Goal: Task Accomplishment & Management: Manage account settings

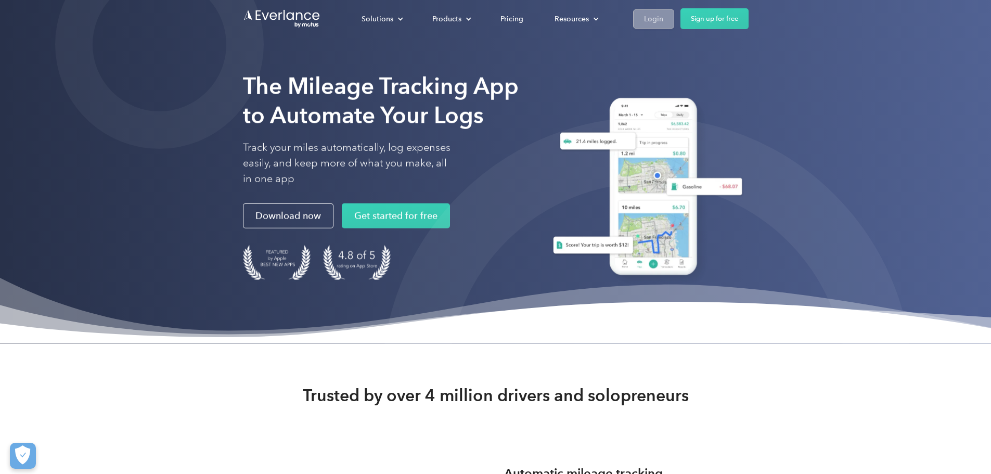
click at [674, 15] on link "Login" at bounding box center [653, 18] width 41 height 19
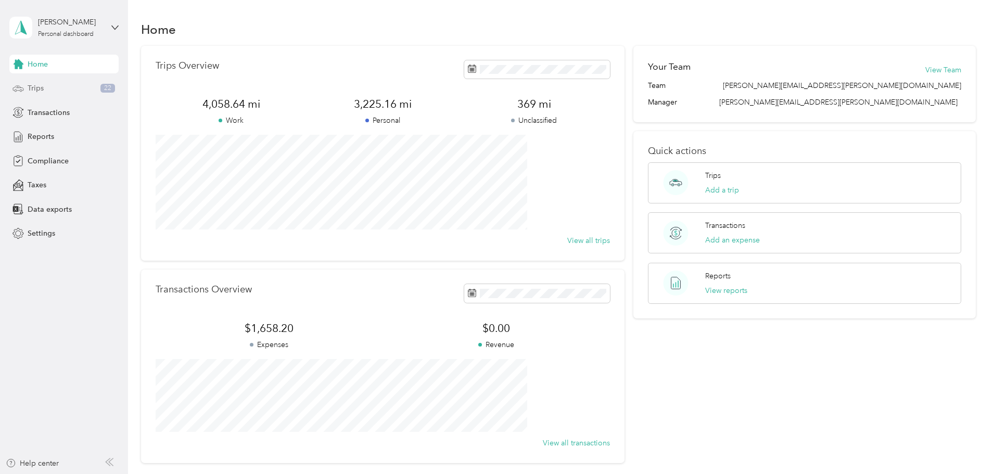
click at [45, 85] on div "Trips 22" at bounding box center [63, 88] width 109 height 19
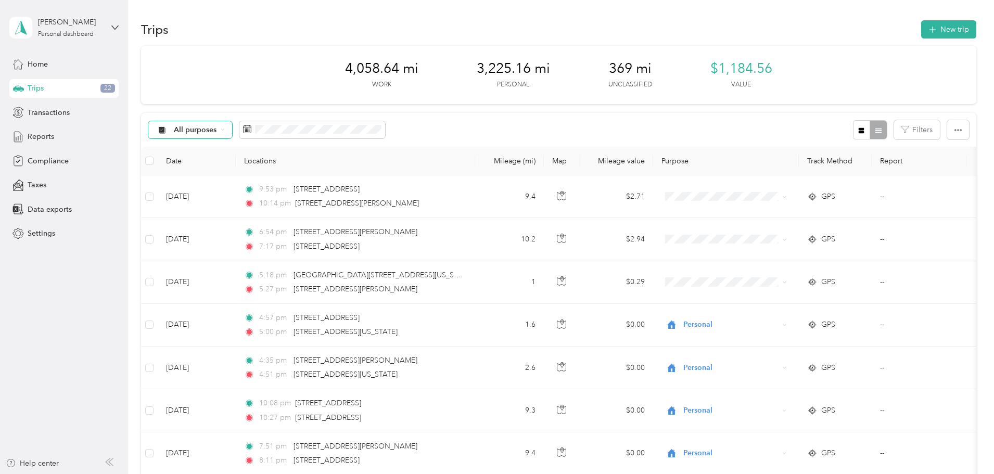
click at [217, 134] on span "All purposes" at bounding box center [195, 129] width 43 height 7
click at [257, 163] on span "Unclassified" at bounding box center [286, 166] width 85 height 11
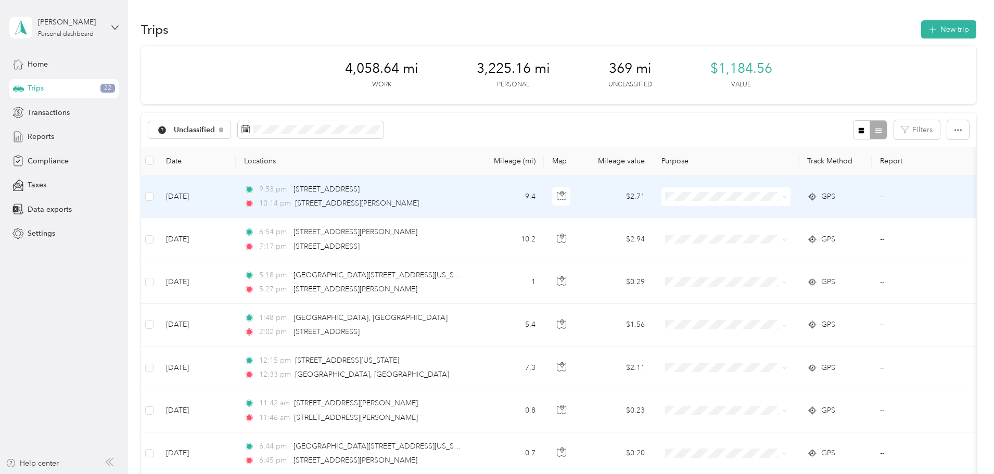
click at [781, 205] on span at bounding box center [725, 196] width 129 height 19
click at [806, 232] on span "Personal" at bounding box center [805, 234] width 96 height 11
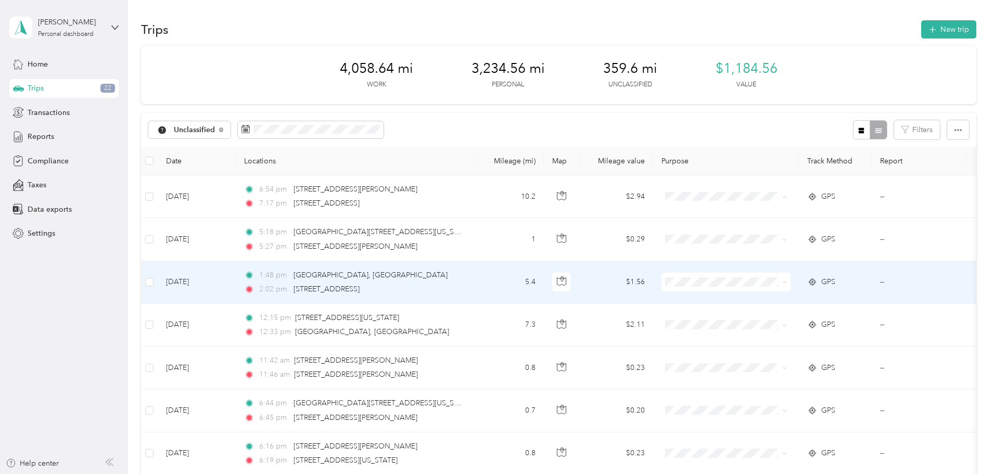
click at [771, 318] on span "Personal" at bounding box center [805, 319] width 96 height 11
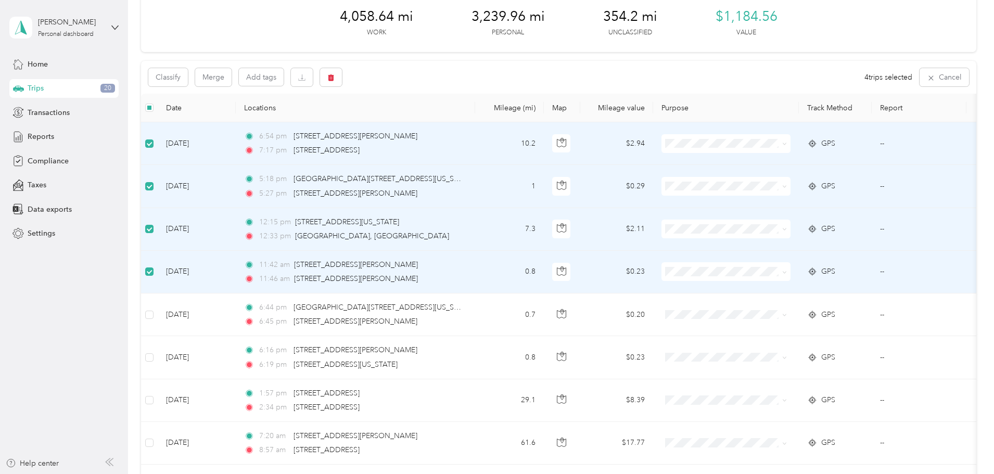
scroll to position [104, 0]
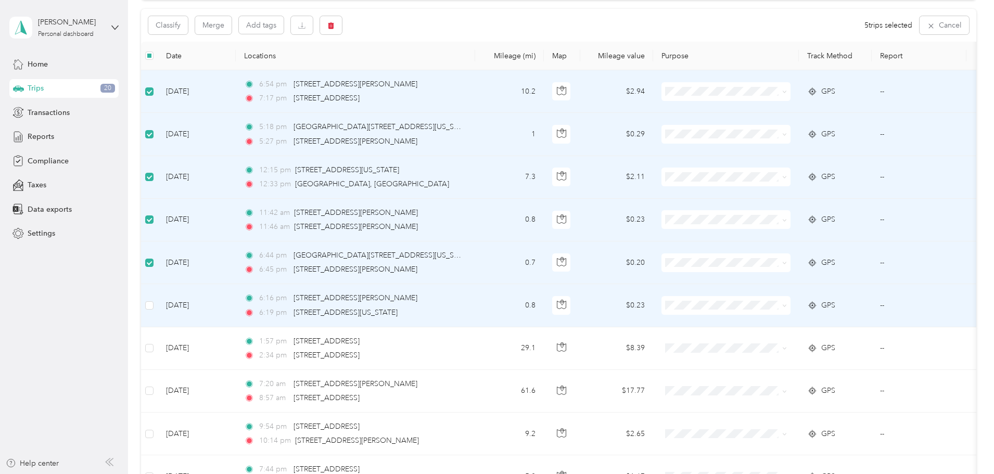
click at [158, 306] on td at bounding box center [149, 305] width 17 height 43
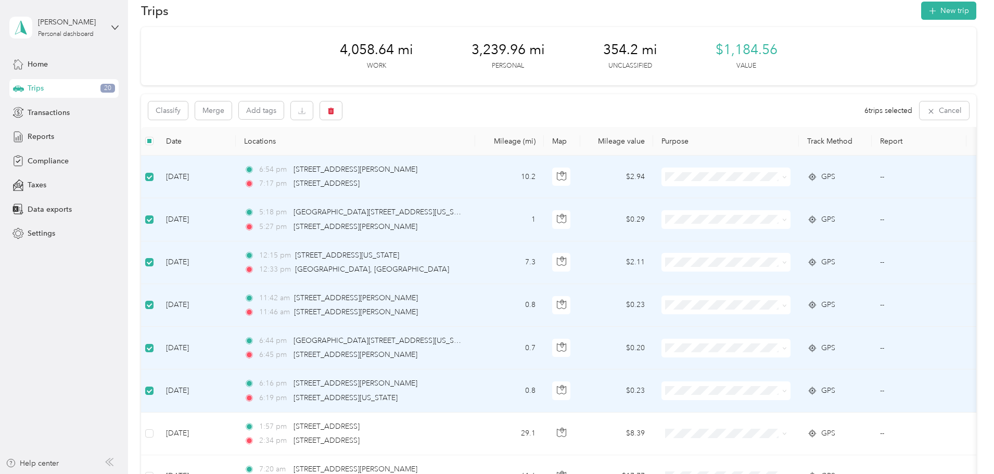
scroll to position [0, 0]
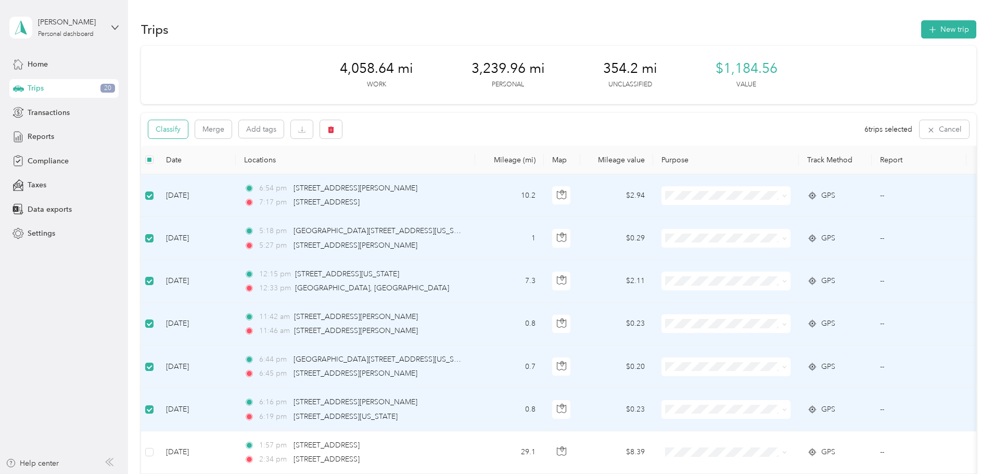
click at [188, 131] on button "Classify" at bounding box center [168, 129] width 40 height 18
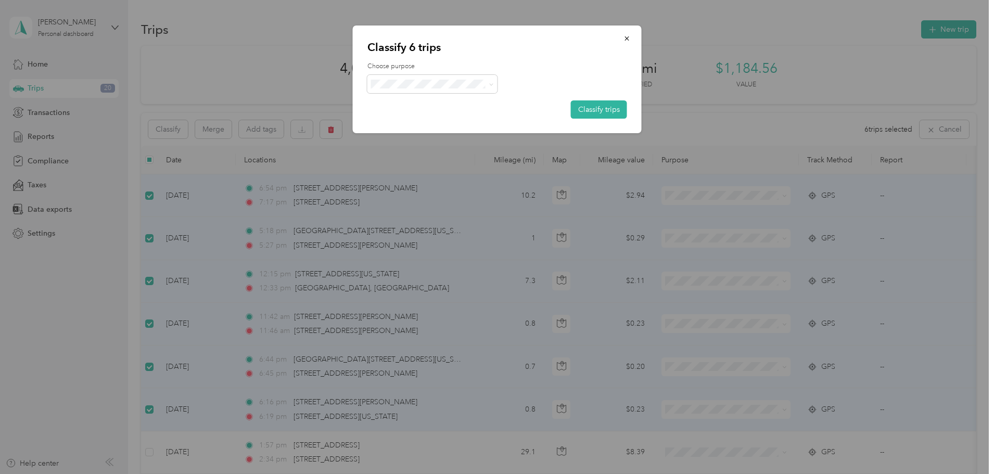
click at [389, 122] on li "Personal" at bounding box center [432, 117] width 130 height 18
click at [586, 114] on button "Classify trips" at bounding box center [599, 109] width 56 height 18
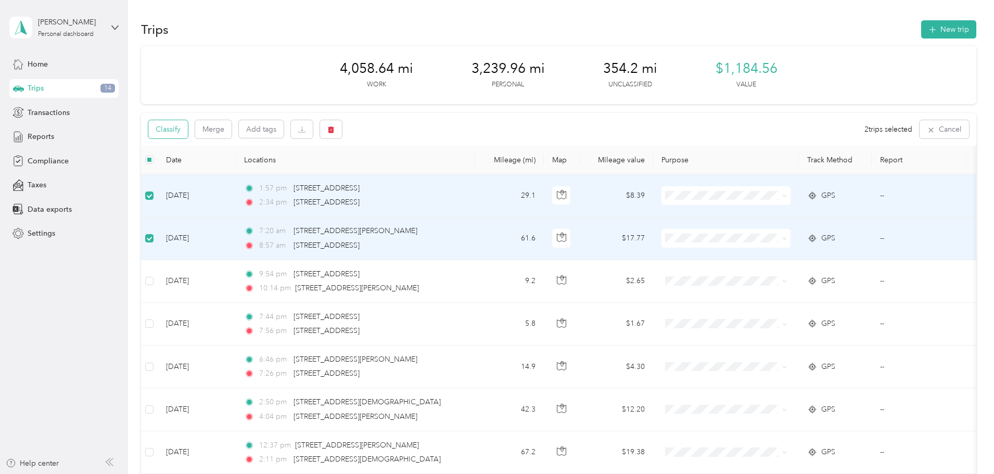
click at [188, 132] on button "Classify" at bounding box center [168, 129] width 40 height 18
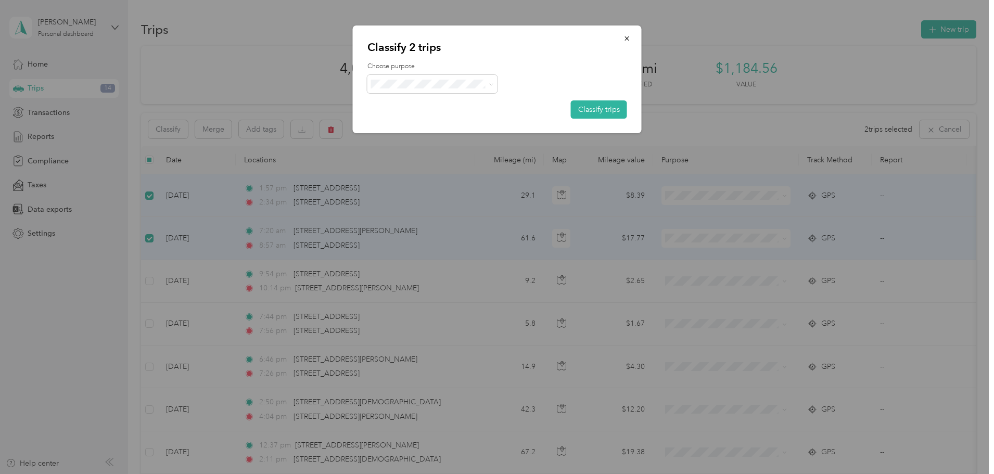
click at [416, 105] on li "Convergint Technologies" at bounding box center [432, 100] width 130 height 18
click at [598, 108] on button "Classify trips" at bounding box center [599, 109] width 56 height 18
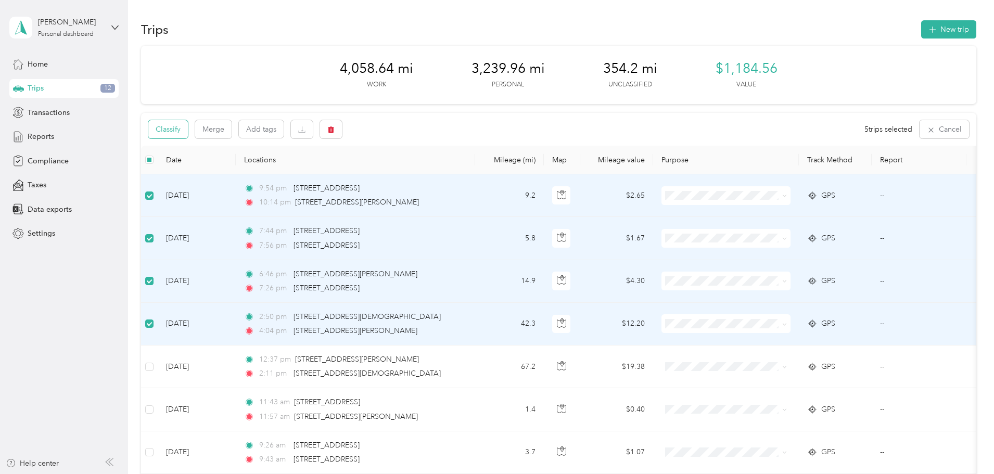
click at [188, 132] on button "Classify" at bounding box center [168, 129] width 40 height 18
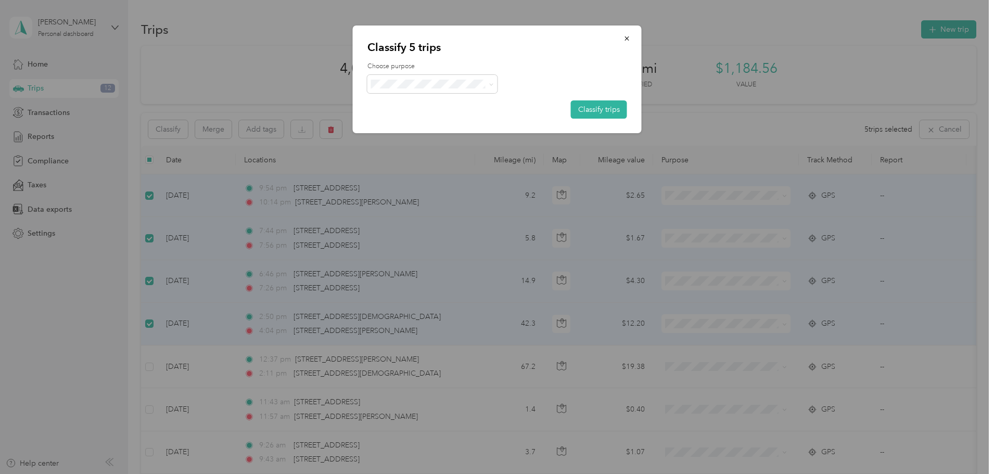
click at [397, 120] on span "Personal" at bounding box center [442, 116] width 98 height 11
click at [597, 110] on button "Classify trips" at bounding box center [599, 109] width 56 height 18
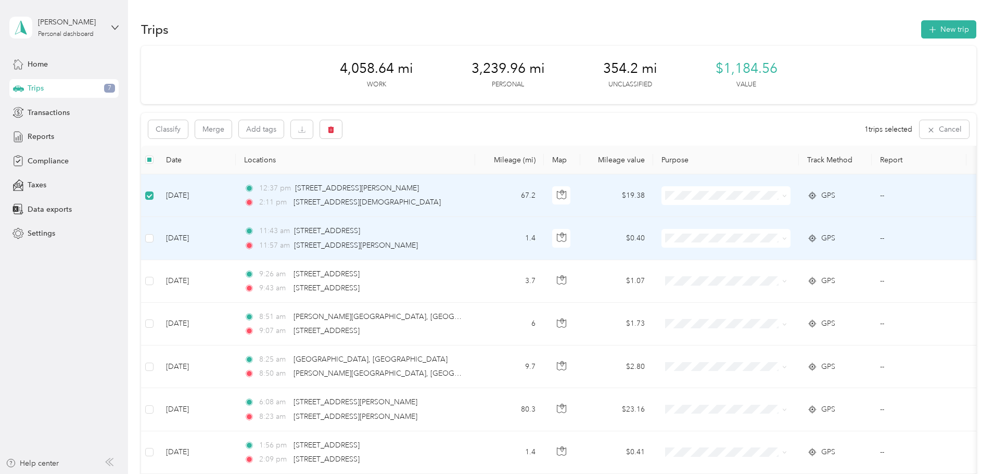
click at [158, 246] on td at bounding box center [149, 238] width 17 height 43
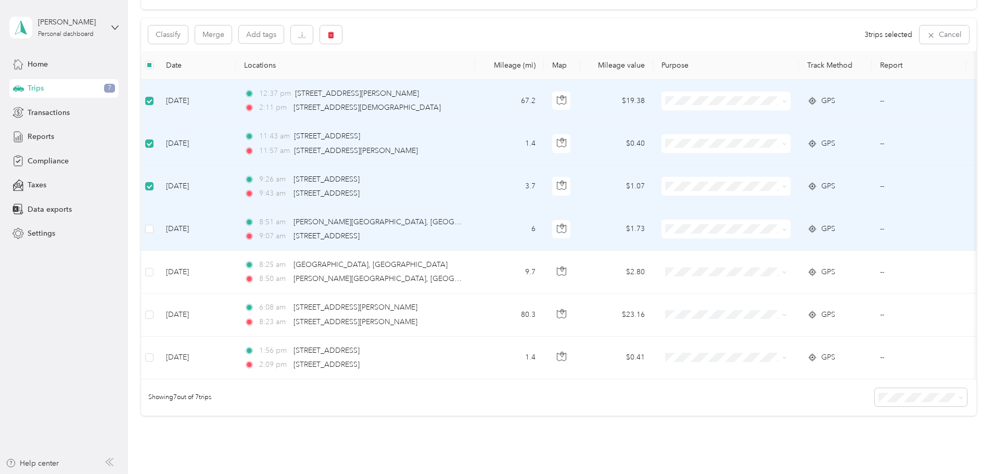
scroll to position [104, 0]
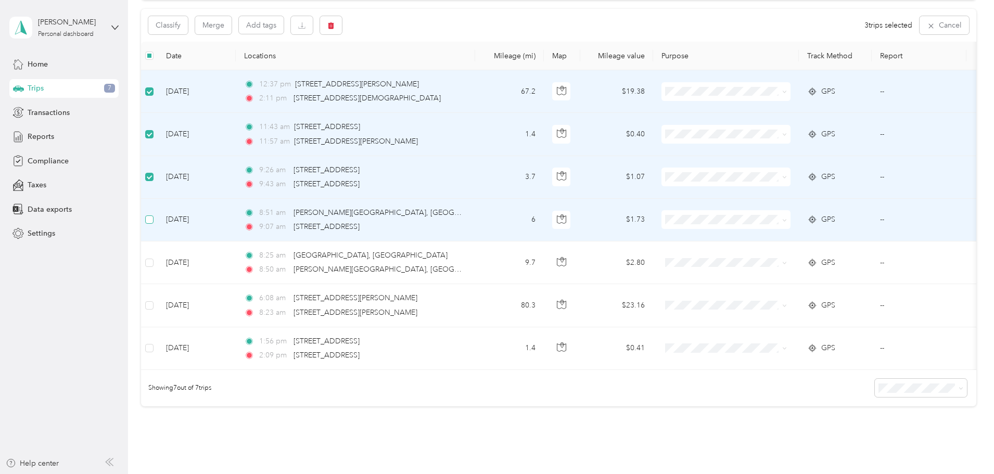
click at [154, 225] on label at bounding box center [149, 219] width 8 height 11
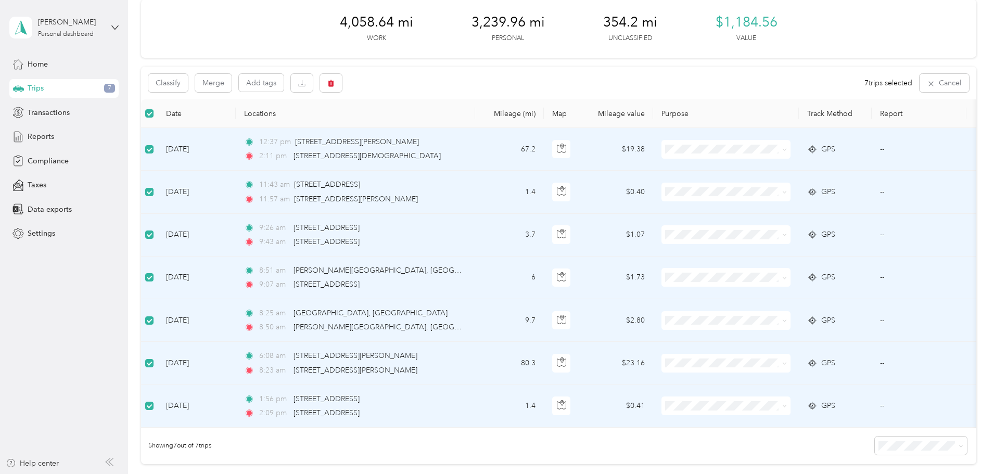
scroll to position [0, 0]
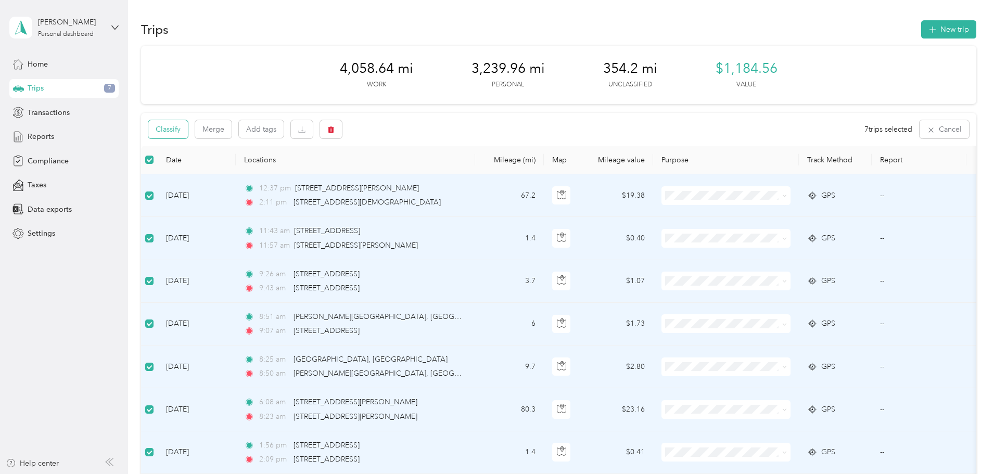
click at [188, 127] on button "Classify" at bounding box center [168, 129] width 40 height 18
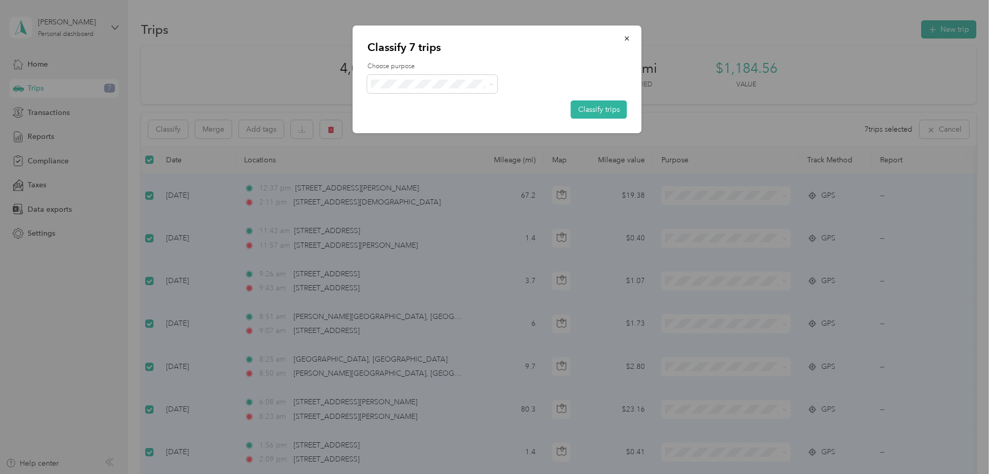
click at [409, 105] on li "Convergint Technologies" at bounding box center [432, 103] width 130 height 18
click at [583, 109] on button "Classify trips" at bounding box center [599, 109] width 56 height 18
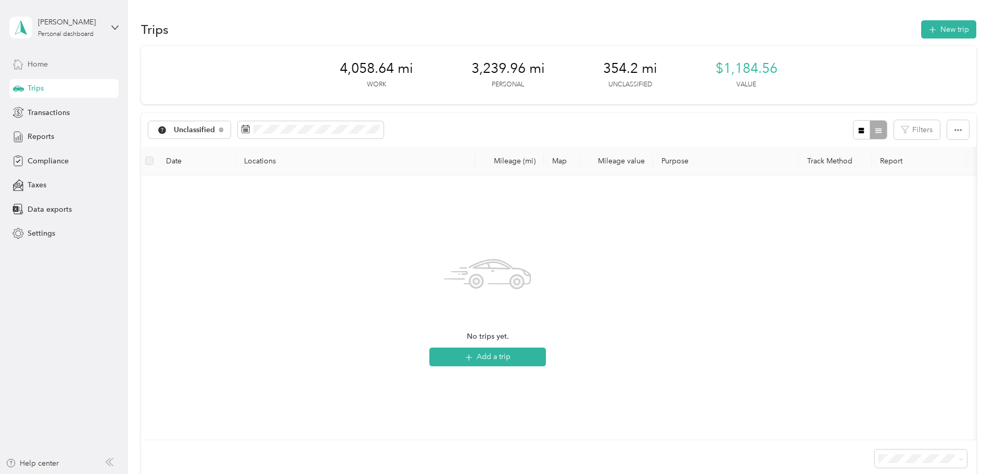
click at [33, 66] on span "Home" at bounding box center [38, 64] width 20 height 11
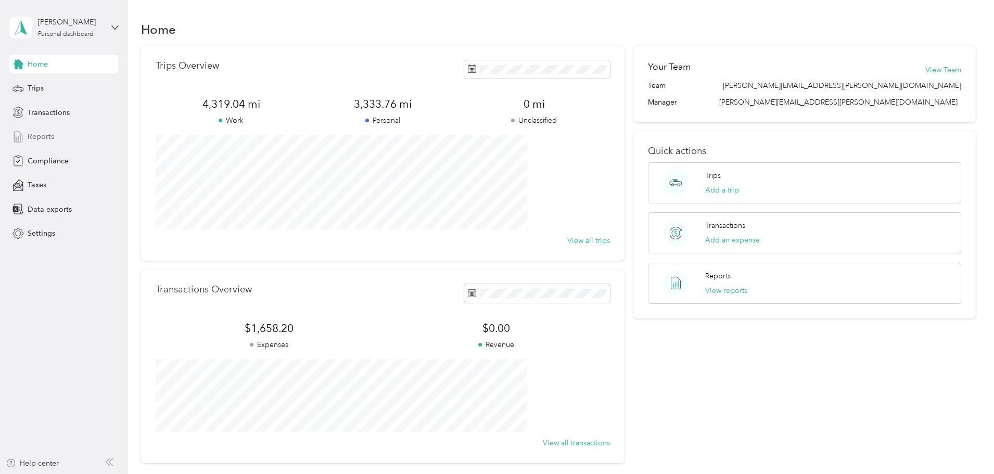
click at [54, 137] on div "Reports" at bounding box center [63, 136] width 109 height 19
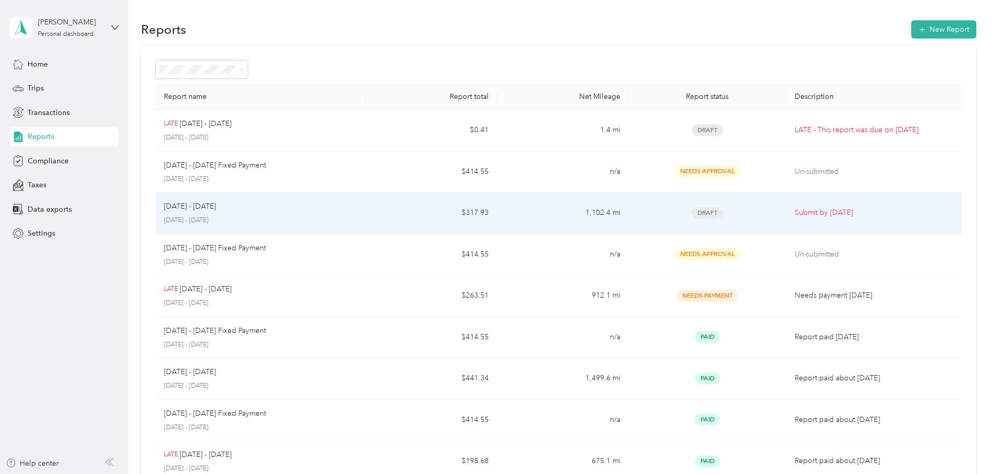
click at [301, 221] on p "September 1 - 30, 2025" at bounding box center [261, 220] width 194 height 9
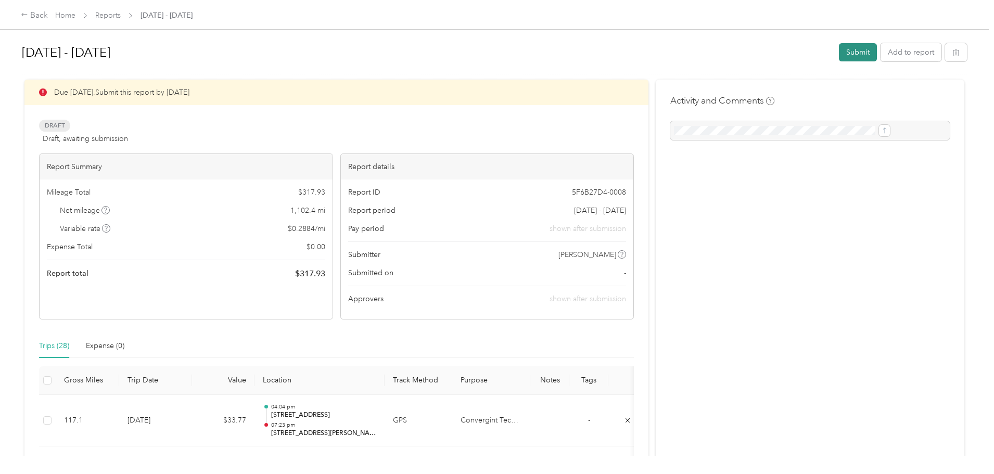
click at [839, 52] on button "Submit" at bounding box center [858, 52] width 38 height 18
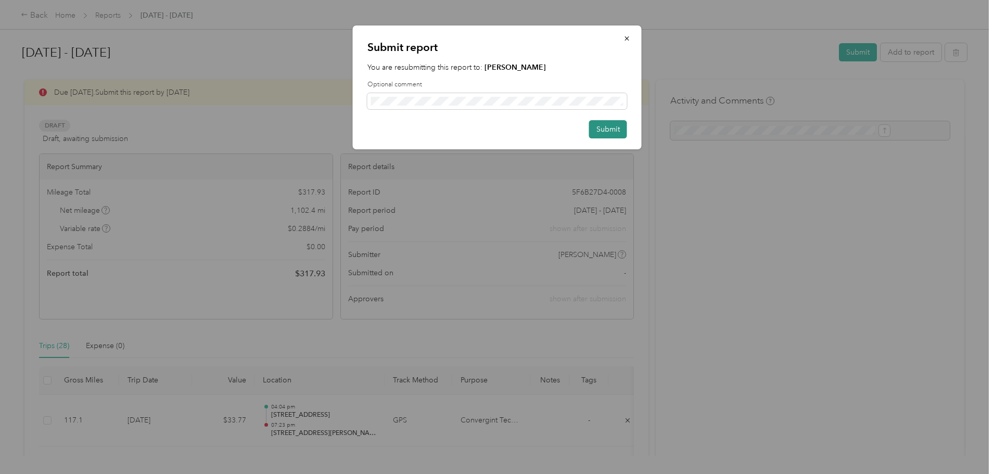
click at [608, 130] on button "Submit" at bounding box center [608, 129] width 38 height 18
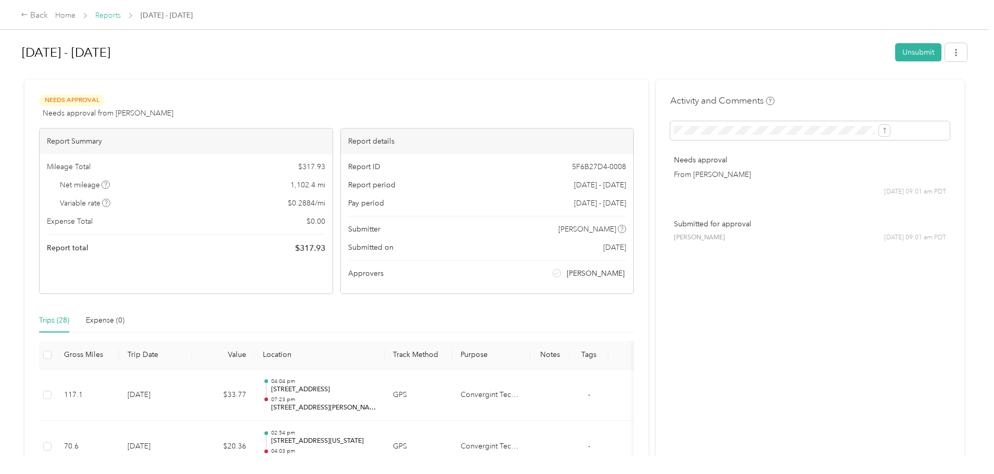
click at [121, 12] on link "Reports" at bounding box center [107, 15] width 25 height 9
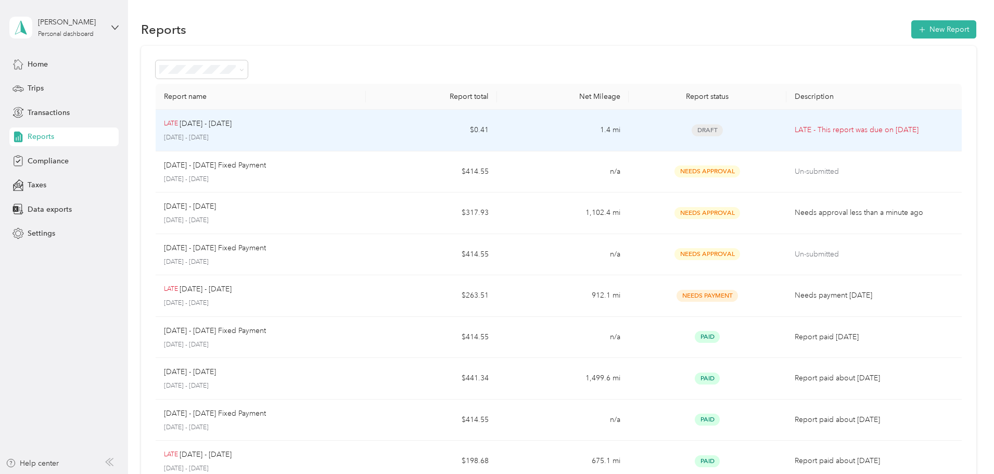
click at [344, 122] on div "LATE Jul 1 - 31, 2025" at bounding box center [261, 123] width 194 height 11
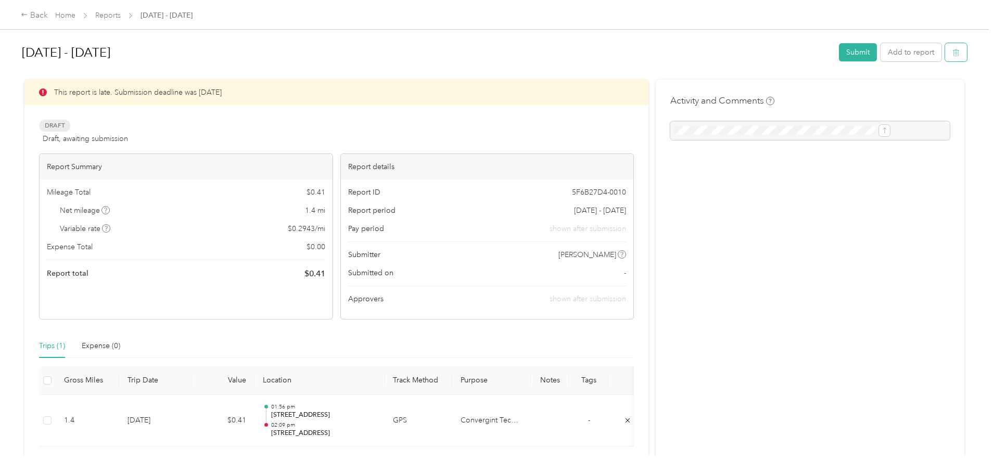
click at [945, 57] on button "button" at bounding box center [956, 52] width 22 height 18
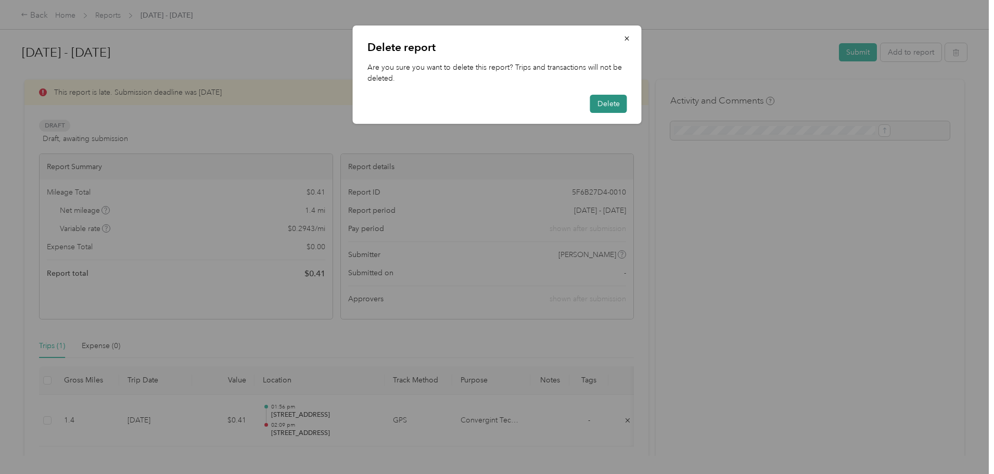
click at [600, 105] on button "Delete" at bounding box center [608, 104] width 37 height 18
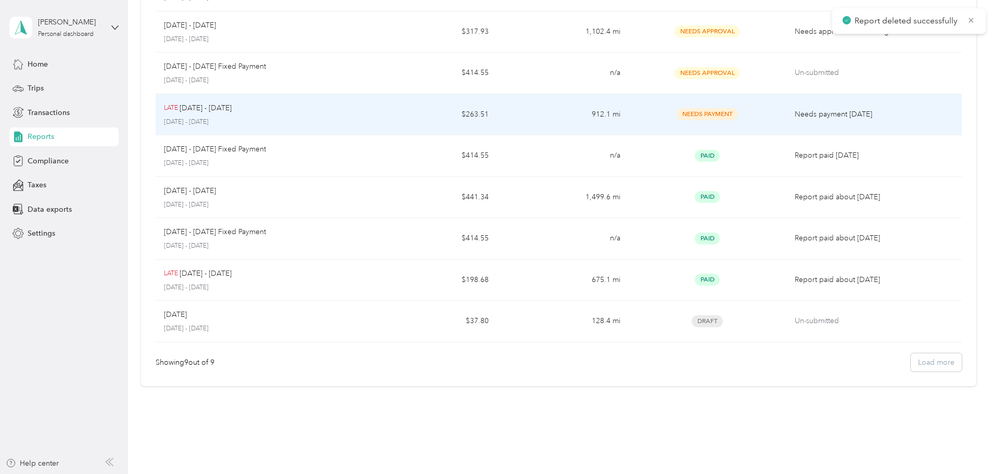
scroll to position [159, 0]
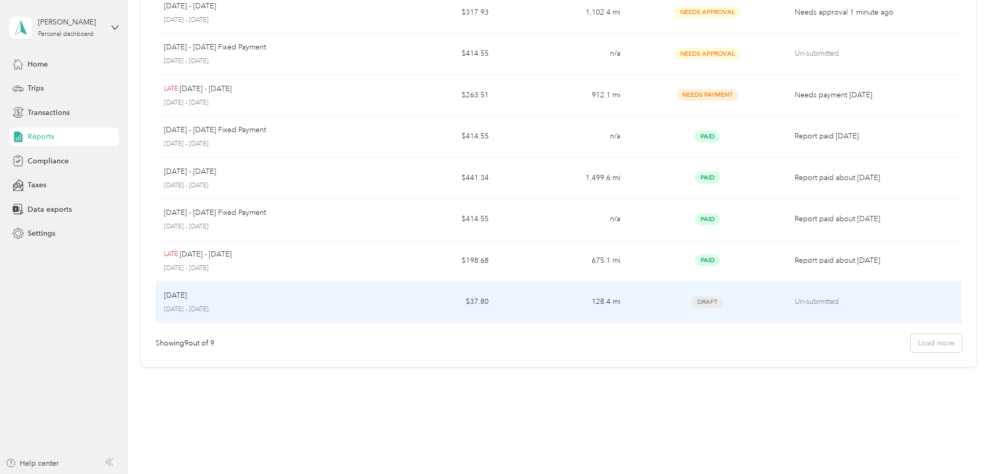
click at [357, 300] on div "Jun 2025" at bounding box center [261, 295] width 194 height 11
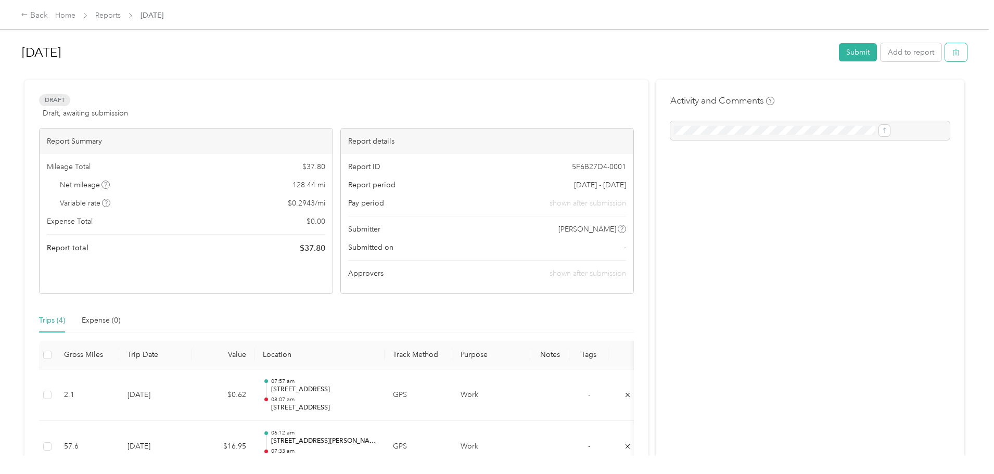
click at [945, 53] on button "button" at bounding box center [956, 52] width 22 height 18
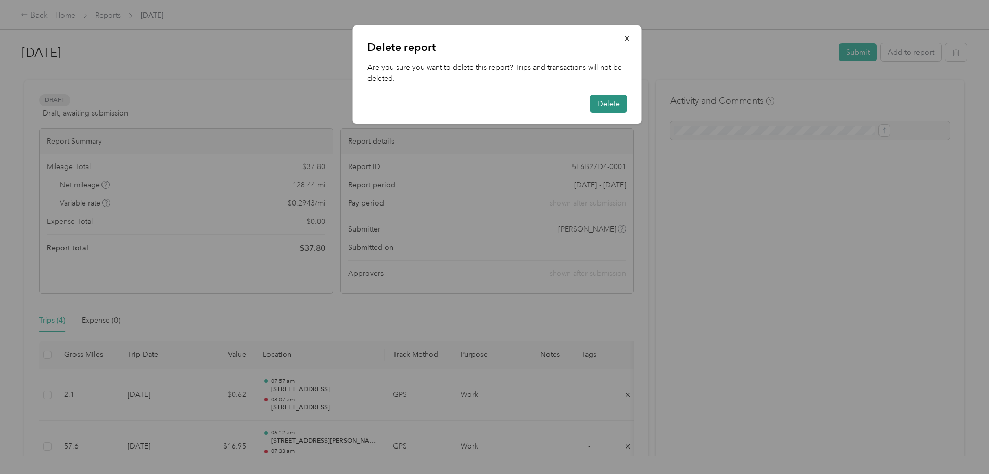
click at [610, 103] on button "Delete" at bounding box center [608, 104] width 37 height 18
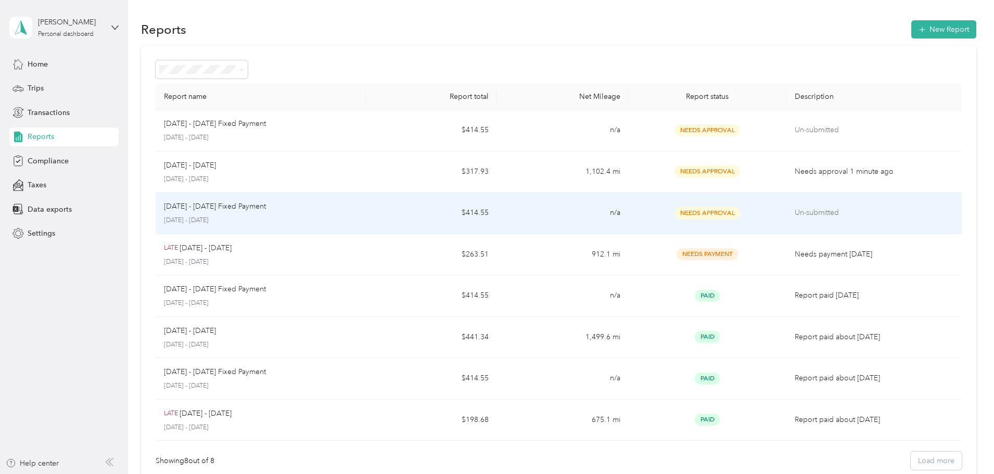
click at [738, 217] on td "Needs Approval" at bounding box center [708, 214] width 158 height 42
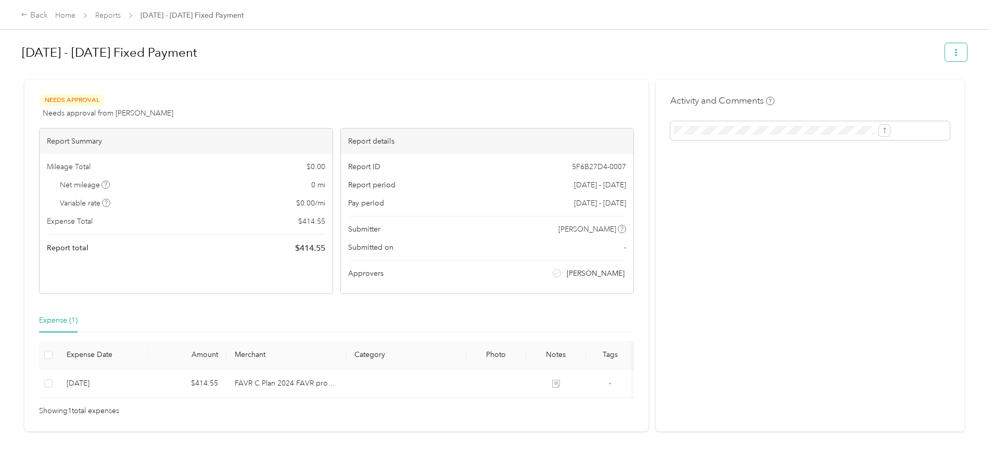
click at [952, 48] on span "button" at bounding box center [955, 52] width 7 height 9
click at [121, 14] on link "Reports" at bounding box center [107, 15] width 25 height 9
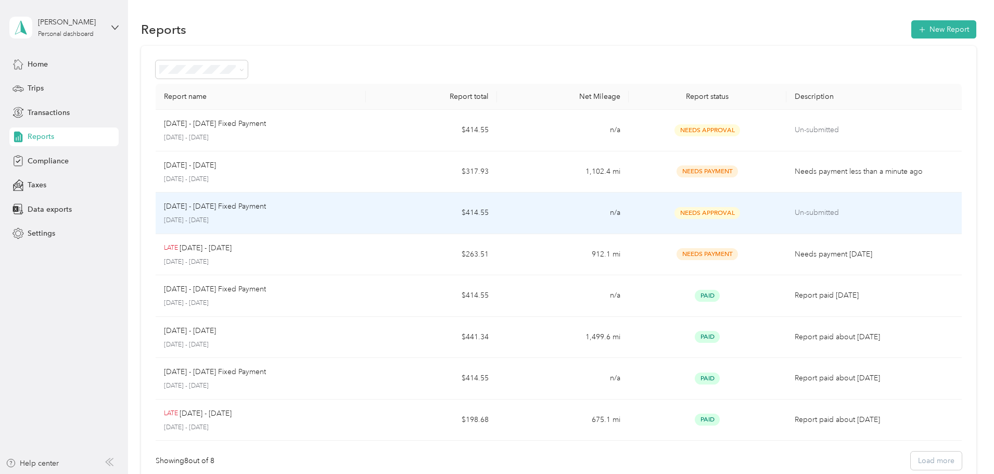
click at [795, 213] on p "Un-submitted" at bounding box center [874, 212] width 159 height 11
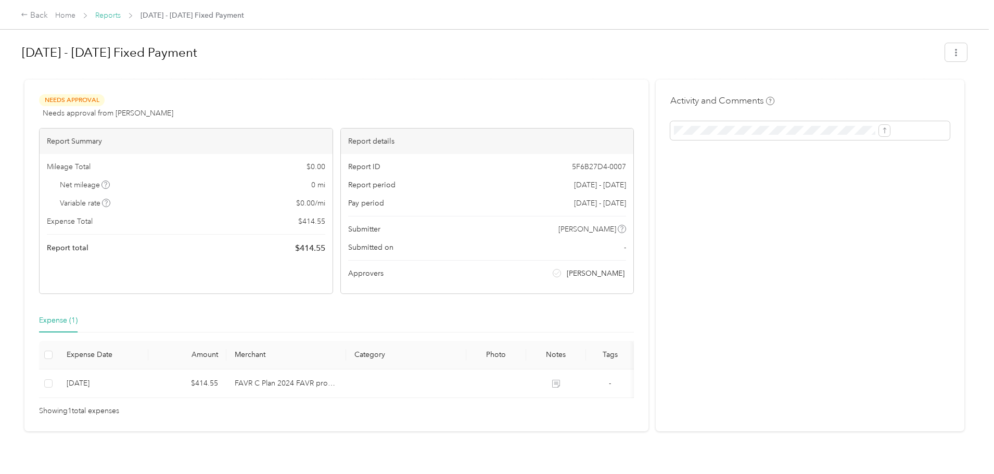
click at [121, 14] on link "Reports" at bounding box center [107, 15] width 25 height 9
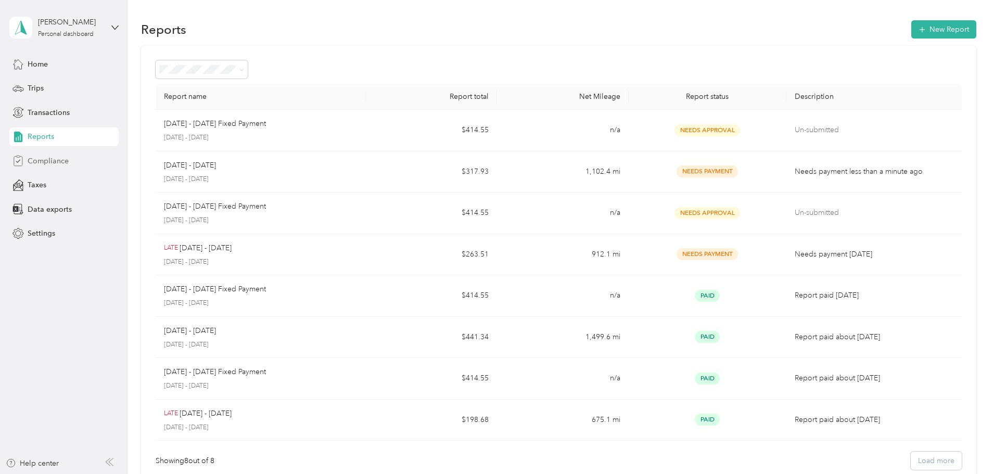
click at [45, 158] on span "Compliance" at bounding box center [48, 161] width 41 height 11
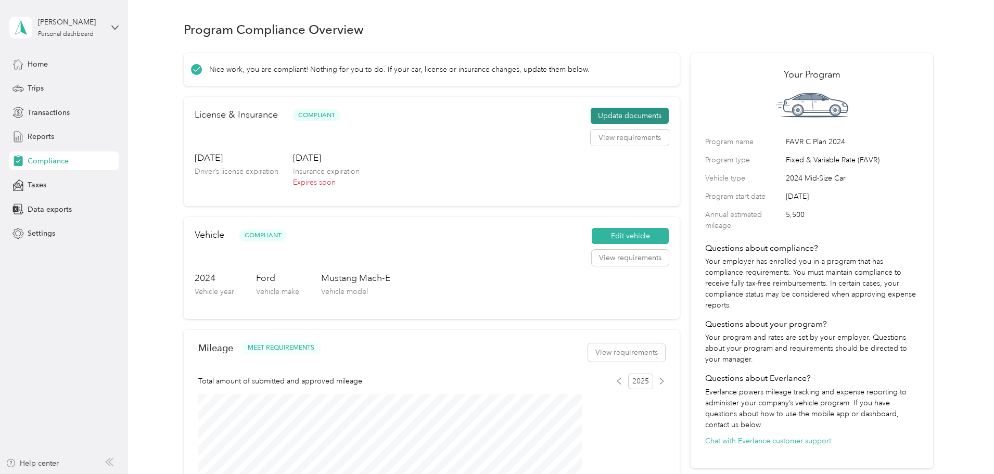
click at [591, 124] on button "Update documents" at bounding box center [630, 116] width 78 height 17
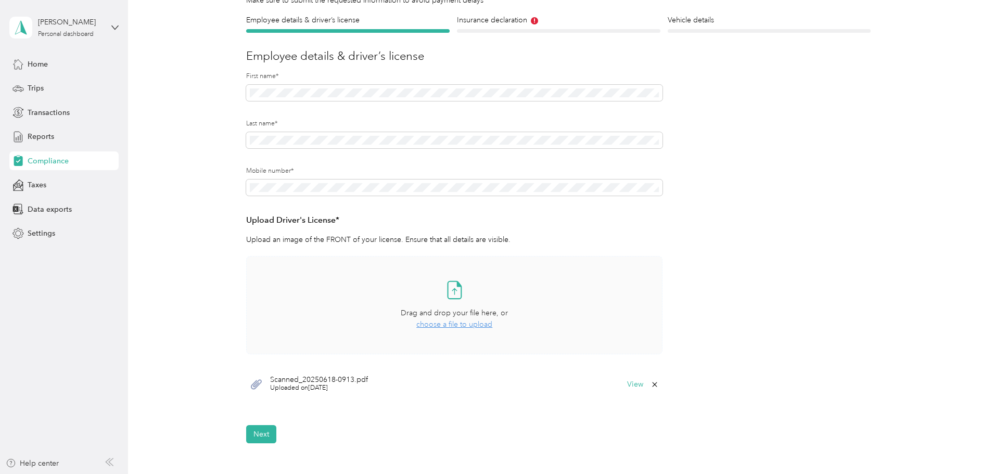
scroll to position [52, 0]
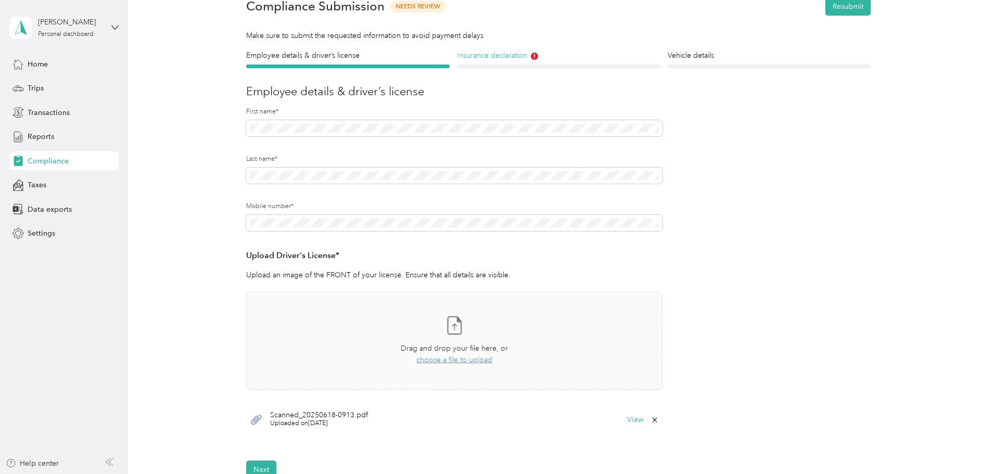
click at [506, 52] on h4 "Insurance declaration" at bounding box center [558, 55] width 203 height 11
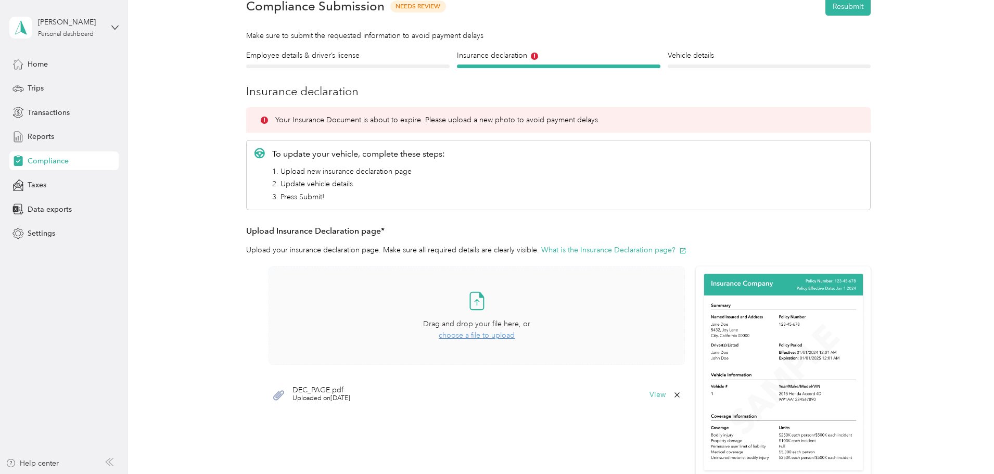
click at [477, 338] on span "choose a file to upload" at bounding box center [477, 335] width 76 height 9
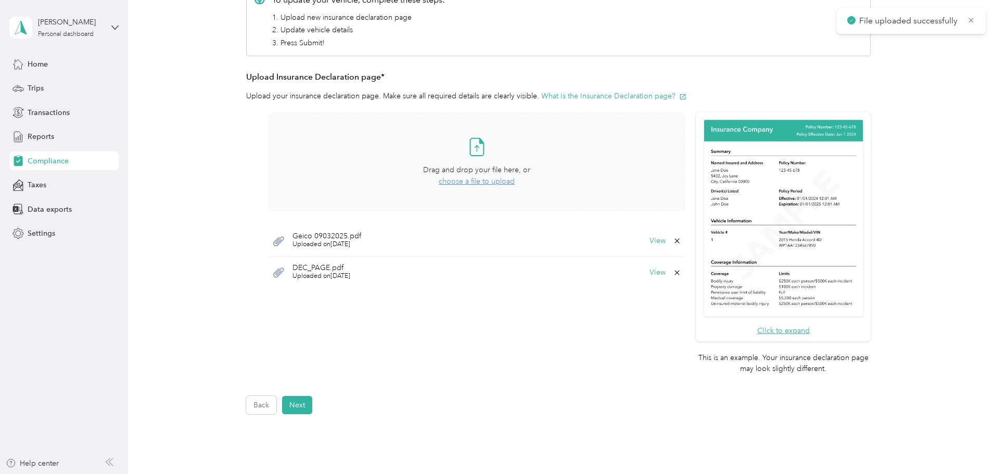
scroll to position [208, 0]
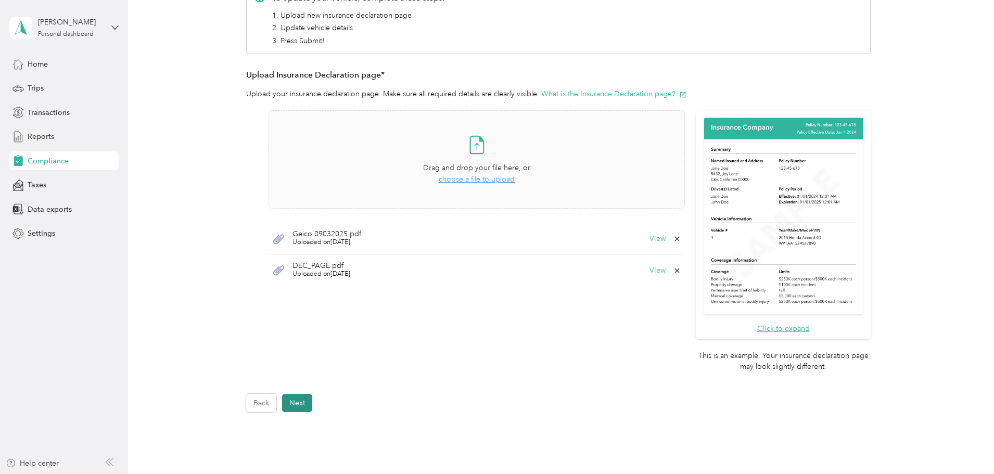
click at [302, 406] on button "Next" at bounding box center [297, 403] width 30 height 18
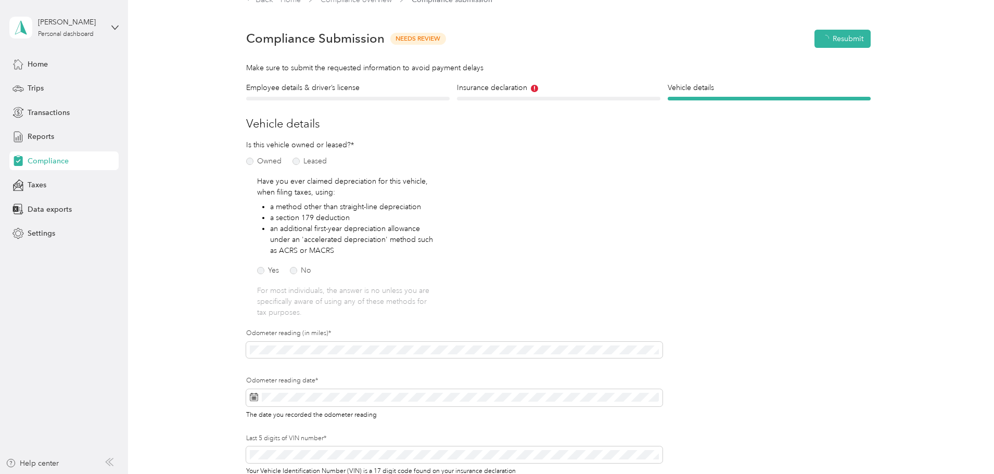
scroll to position [13, 0]
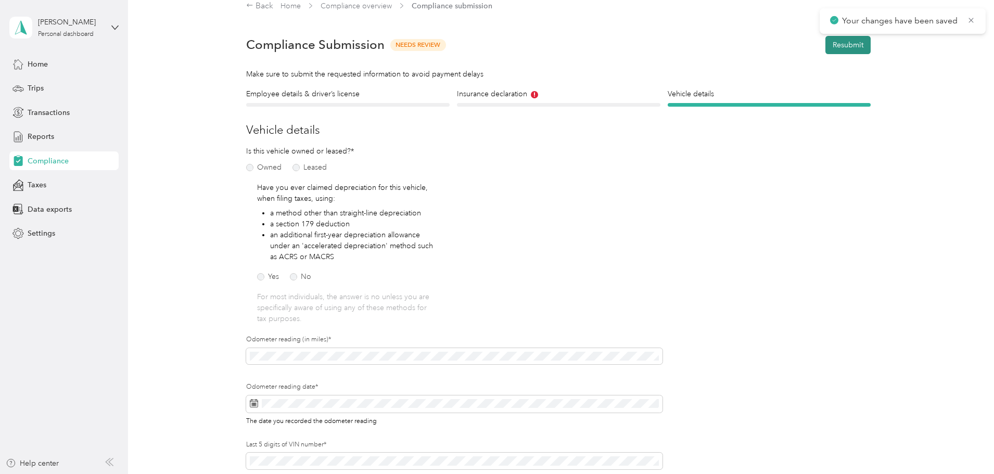
click at [840, 43] on button "Resubmit" at bounding box center [847, 45] width 45 height 18
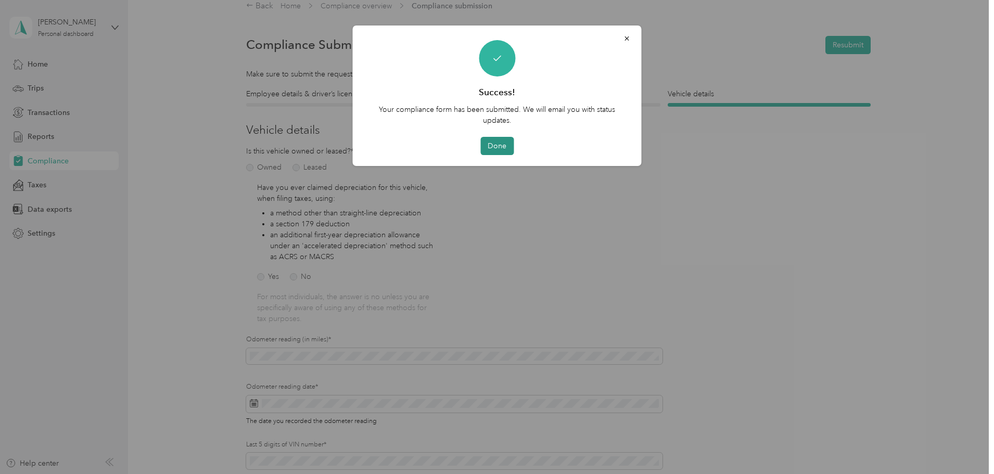
click at [497, 147] on button "Done" at bounding box center [496, 146] width 33 height 18
